Goal: Task Accomplishment & Management: Use online tool/utility

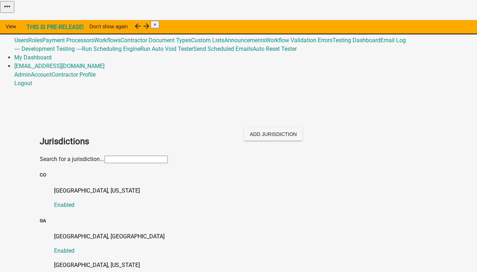
click at [142, 135] on h2 "Jurisdictions" at bounding box center [136, 141] width 193 height 13
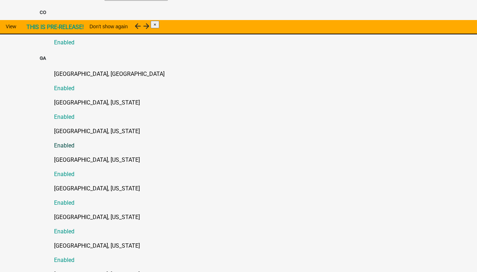
click at [93, 127] on p "[GEOGRAPHIC_DATA], [US_STATE]" at bounding box center [245, 131] width 383 height 9
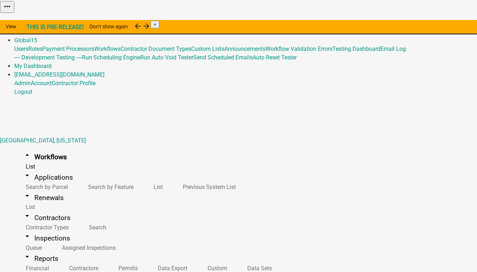
click at [31, 28] on link "Admin" at bounding box center [22, 31] width 16 height 7
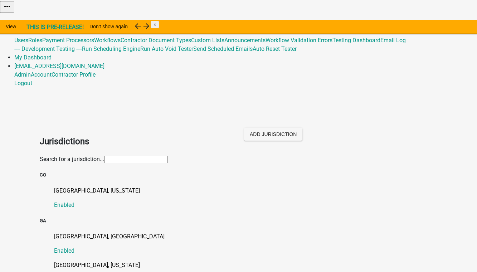
click at [105, 156] on input "text" at bounding box center [136, 160] width 63 height 8
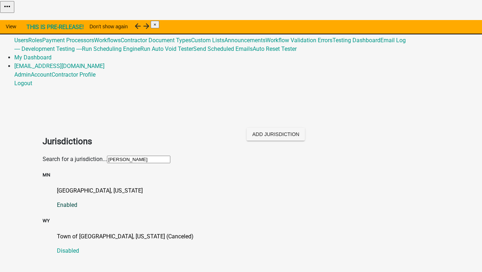
type input "[PERSON_NAME]"
click at [89, 186] on p "[GEOGRAPHIC_DATA], [US_STATE]" at bounding box center [248, 190] width 383 height 9
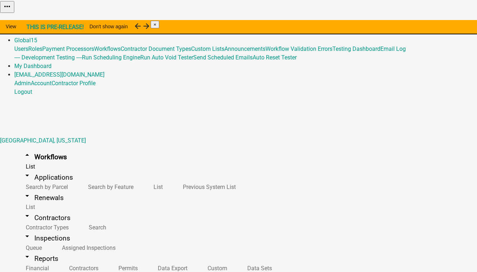
scroll to position [228, 0]
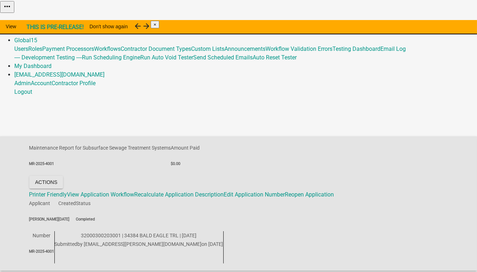
click at [31, 28] on link "Admin" at bounding box center [22, 31] width 16 height 7
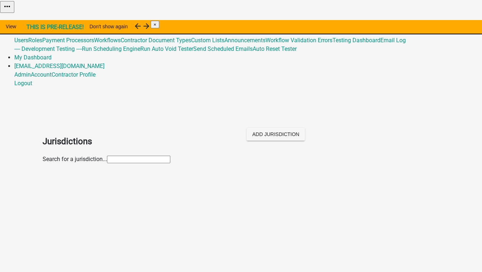
click at [107, 156] on input "text" at bounding box center [138, 160] width 63 height 8
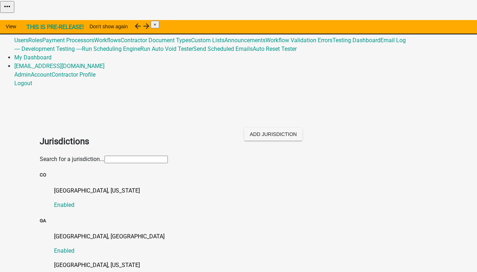
type input "m"
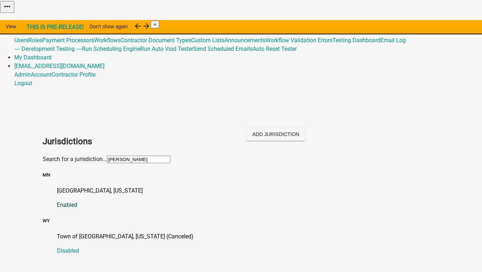
type input "ott"
click at [80, 186] on p "[GEOGRAPHIC_DATA], [US_STATE]" at bounding box center [248, 190] width 383 height 9
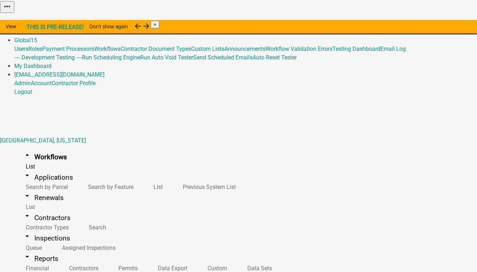
scroll to position [195, 0]
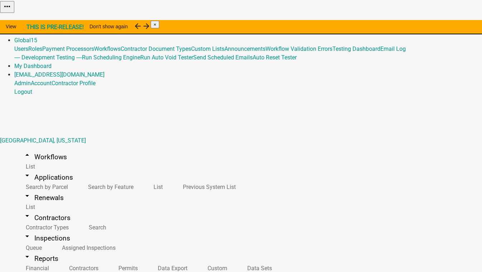
select select
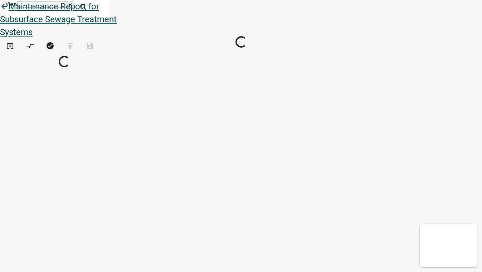
click at [9, 12] on icon "arrow_back" at bounding box center [4, 7] width 9 height 10
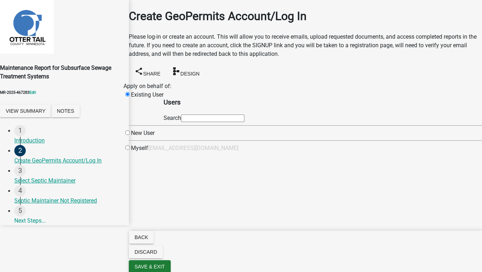
click at [230, 122] on input "text" at bounding box center [212, 119] width 63 height 8
type input "test1"
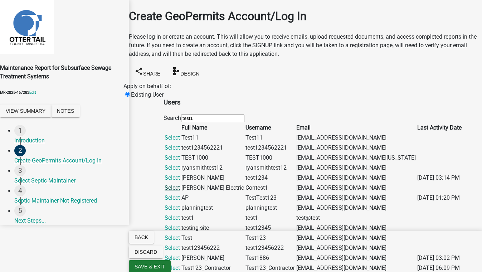
scroll to position [260, 0]
